Goal: Book appointment/travel/reservation

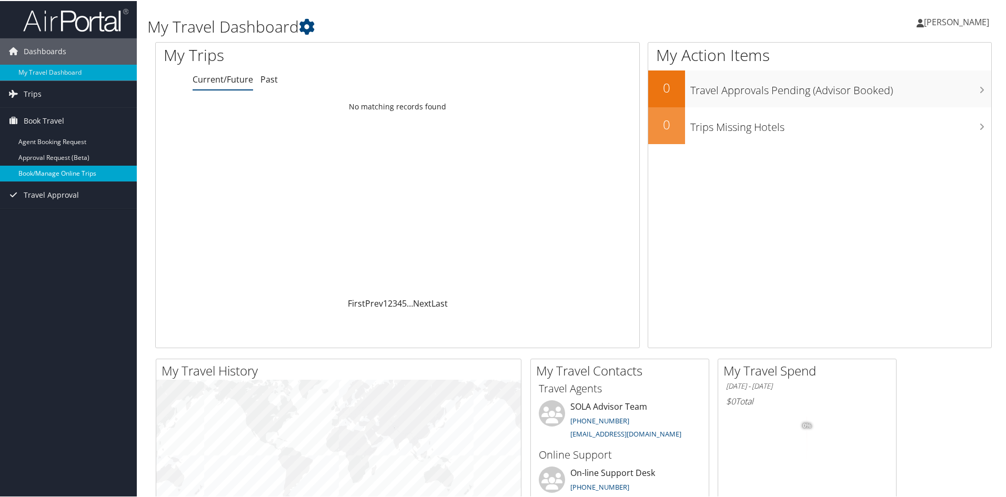
click at [49, 175] on link "Book/Manage Online Trips" at bounding box center [68, 173] width 137 height 16
